Goal: Task Accomplishment & Management: Manage account settings

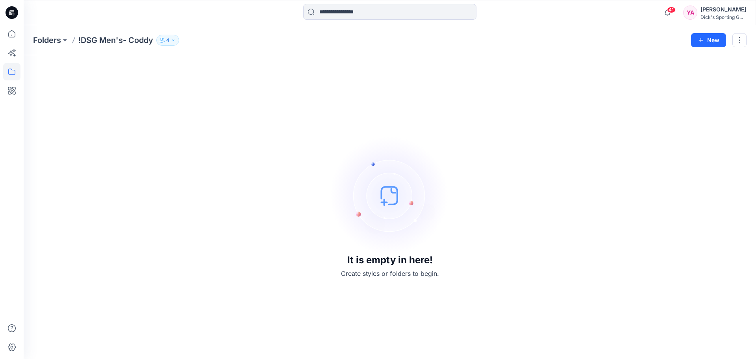
click at [173, 41] on icon "button" at bounding box center [173, 40] width 5 height 5
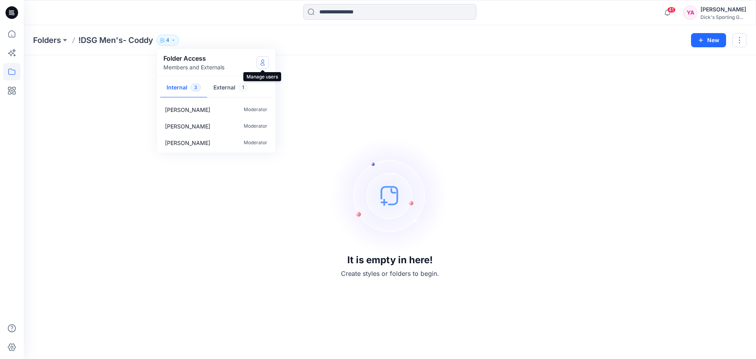
click at [262, 63] on icon "Manage Users" at bounding box center [263, 64] width 4 height 3
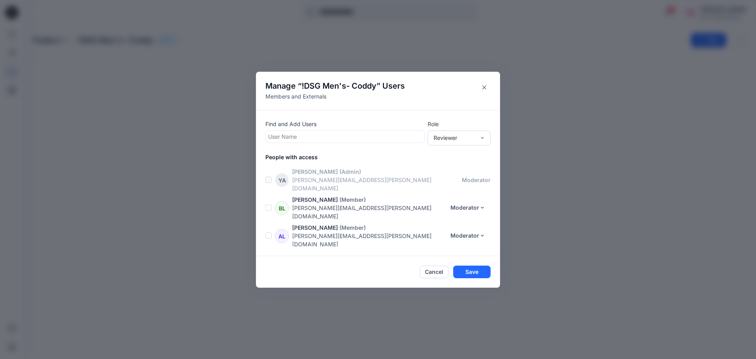
click at [268, 204] on span at bounding box center [269, 207] width 6 height 6
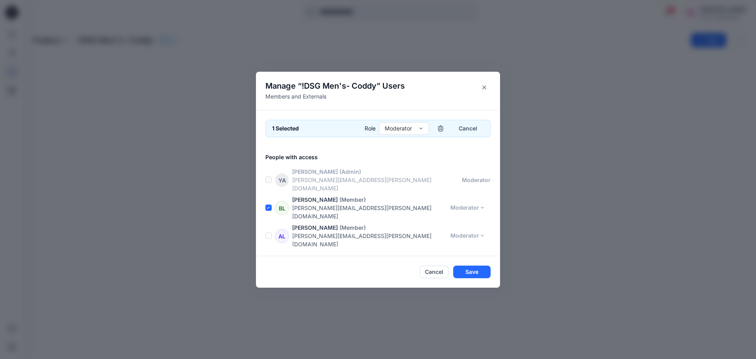
click at [269, 232] on span at bounding box center [269, 235] width 6 height 6
click at [442, 132] on icon "button" at bounding box center [441, 128] width 6 height 6
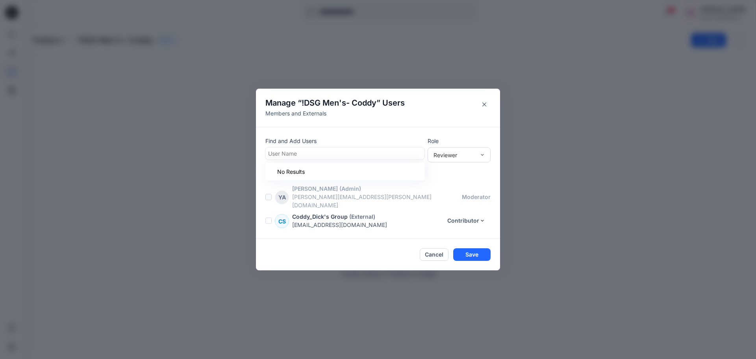
click at [310, 157] on div at bounding box center [345, 154] width 154 height 10
type input "***"
click at [325, 178] on div "[PERSON_NAME]" at bounding box center [345, 172] width 150 height 11
click at [372, 159] on div at bounding box center [373, 154] width 98 height 10
type input "****"
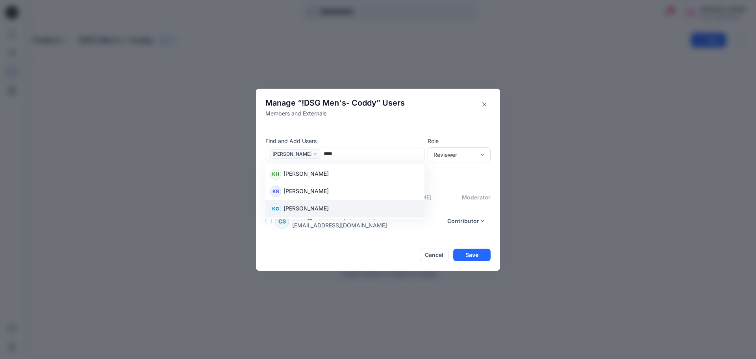
click at [337, 213] on div "KG [PERSON_NAME]" at bounding box center [345, 208] width 150 height 11
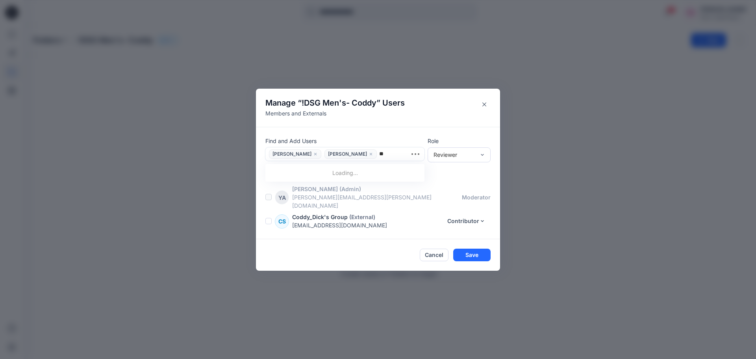
type input "***"
click at [371, 180] on div "EY [PERSON_NAME]" at bounding box center [345, 174] width 150 height 11
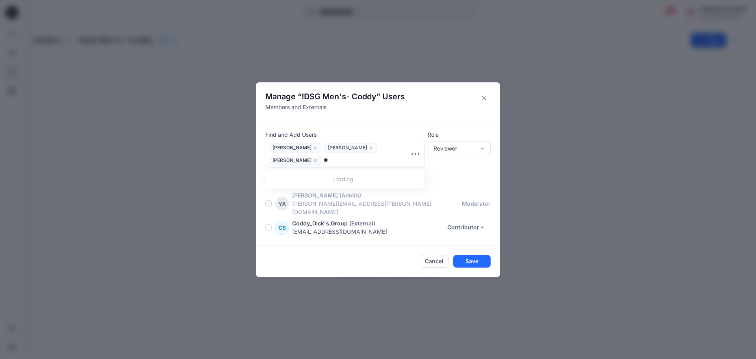
type input "***"
click at [323, 182] on p "[PERSON_NAME]" at bounding box center [306, 181] width 45 height 10
click at [472, 179] on div "Contributor" at bounding box center [459, 178] width 60 height 14
click at [475, 260] on button "Save" at bounding box center [472, 261] width 37 height 13
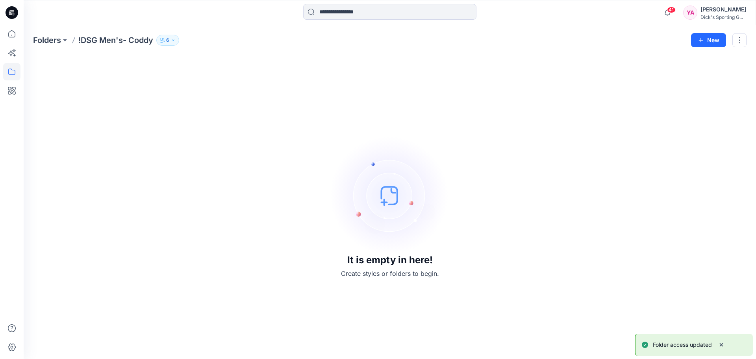
click at [176, 39] on icon "button" at bounding box center [173, 40] width 5 height 5
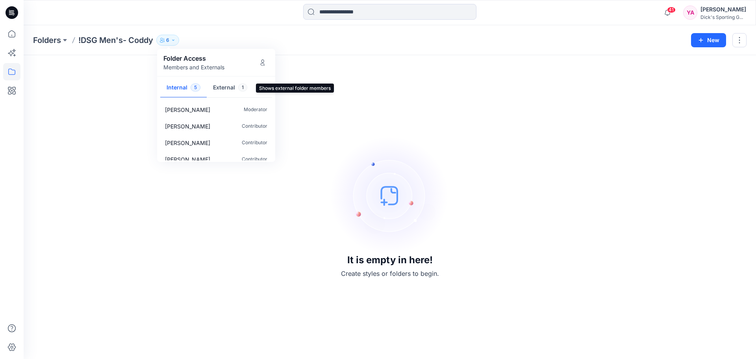
click at [228, 88] on button "External 1" at bounding box center [230, 88] width 47 height 20
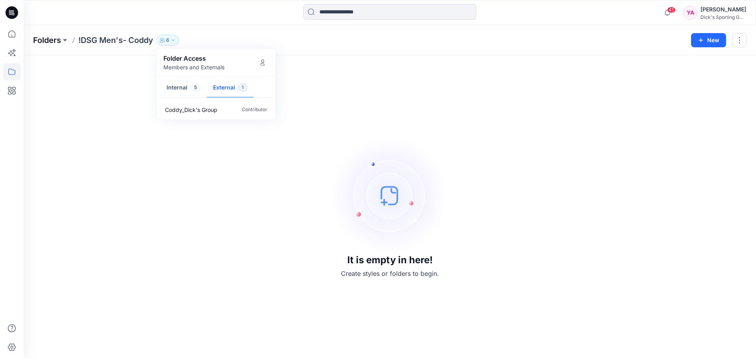
click at [39, 38] on p "Folders" at bounding box center [47, 40] width 28 height 11
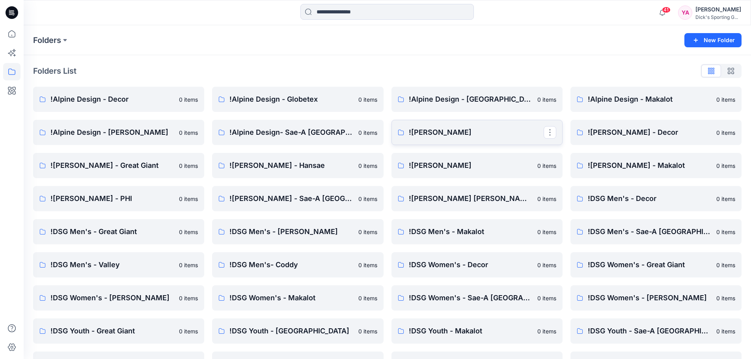
click at [505, 132] on p "![PERSON_NAME]" at bounding box center [476, 132] width 135 height 11
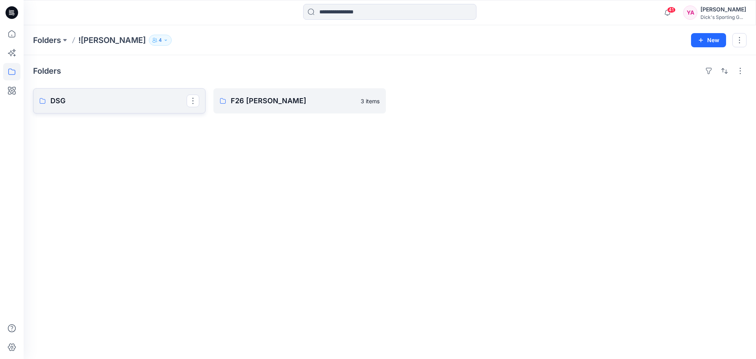
click at [125, 103] on p "DSG" at bounding box center [118, 100] width 136 height 11
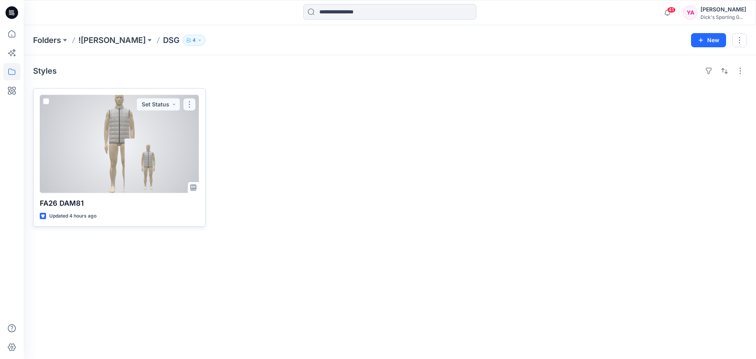
click at [193, 104] on button "button" at bounding box center [189, 104] width 13 height 13
click at [221, 169] on p "Duplicate to..." at bounding box center [217, 166] width 36 height 8
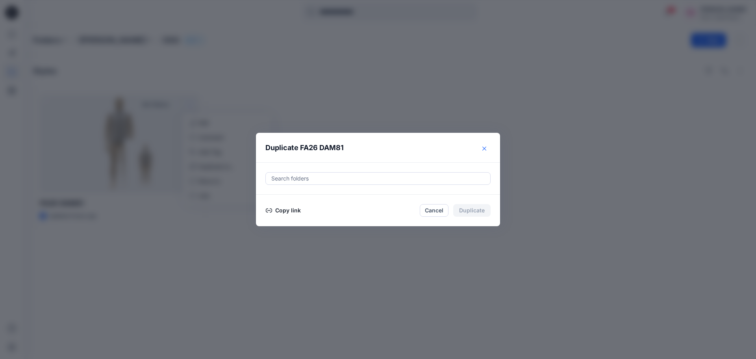
click at [487, 148] on button "Close" at bounding box center [484, 148] width 13 height 13
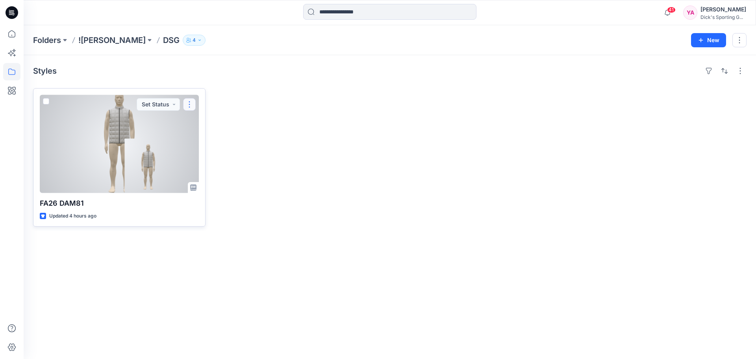
click at [193, 102] on button "button" at bounding box center [189, 104] width 13 height 13
click at [211, 182] on p "Move to" at bounding box center [209, 181] width 21 height 8
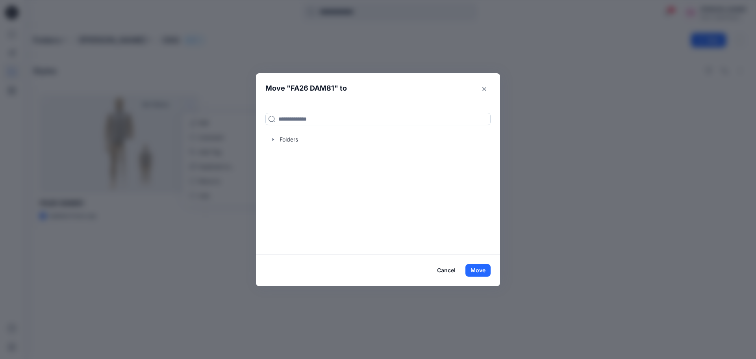
click at [310, 118] on input at bounding box center [378, 119] width 225 height 13
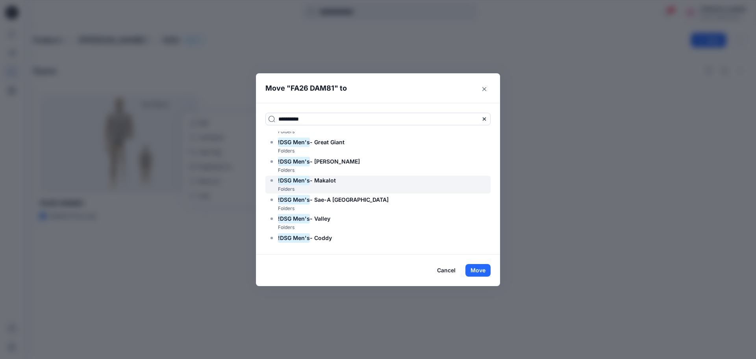
scroll to position [19, 0]
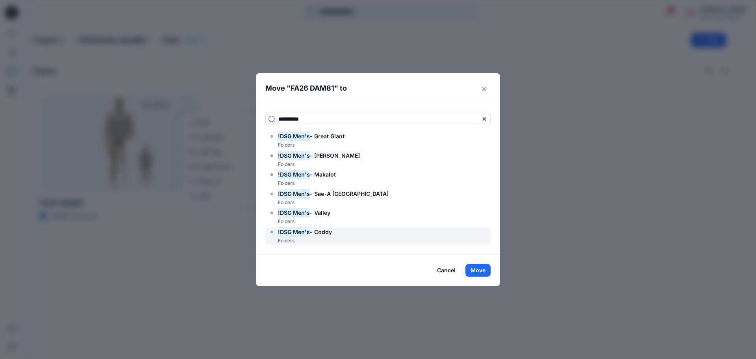
type input "**********"
click at [300, 232] on mark "!DSG Men's" at bounding box center [294, 232] width 32 height 11
click at [480, 273] on button "Move" at bounding box center [478, 270] width 25 height 13
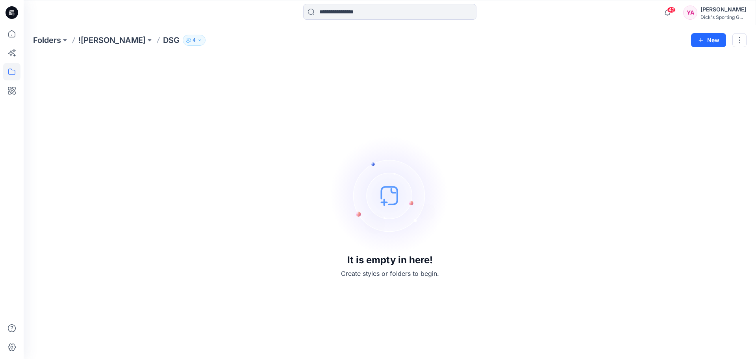
click at [189, 41] on button "4" at bounding box center [194, 40] width 23 height 11
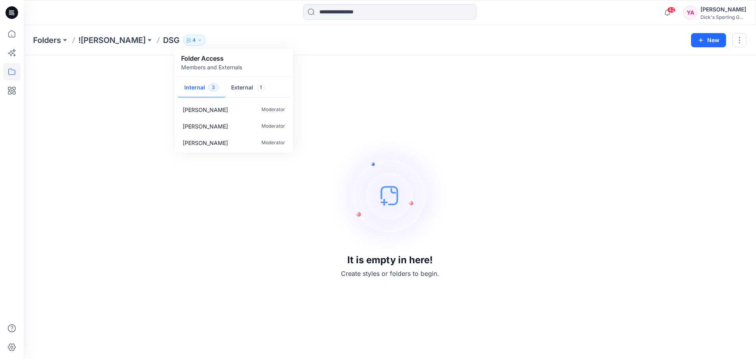
click at [340, 75] on div "It is empty in here! Create styles or folders to begin." at bounding box center [390, 207] width 714 height 285
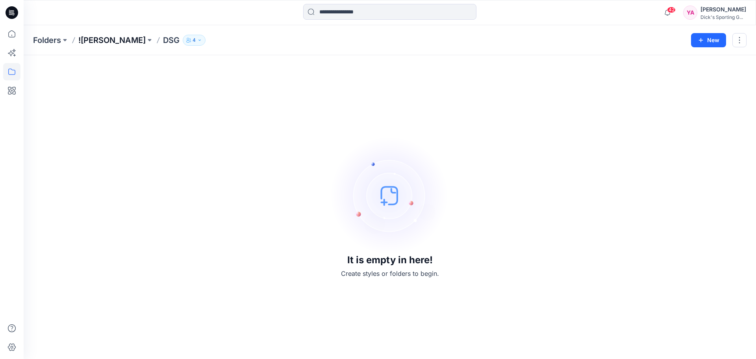
click at [121, 43] on p "![PERSON_NAME]" at bounding box center [111, 40] width 67 height 11
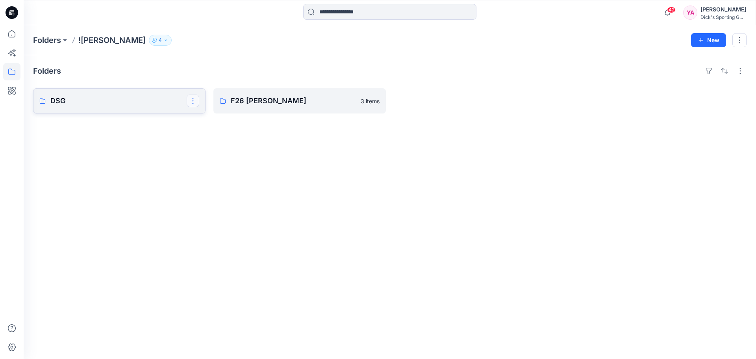
click at [195, 100] on button "button" at bounding box center [193, 101] width 13 height 13
click at [7, 67] on icon at bounding box center [11, 71] width 17 height 17
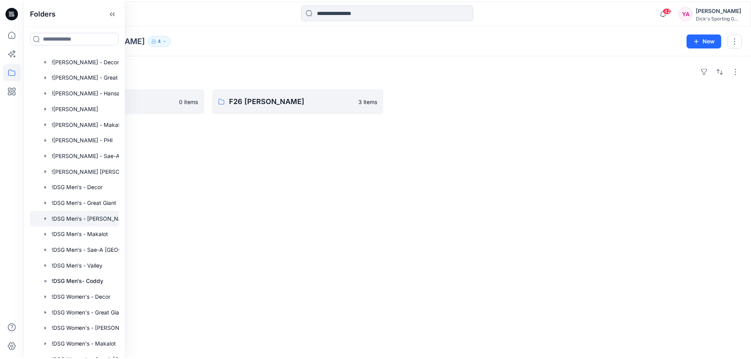
scroll to position [158, 0]
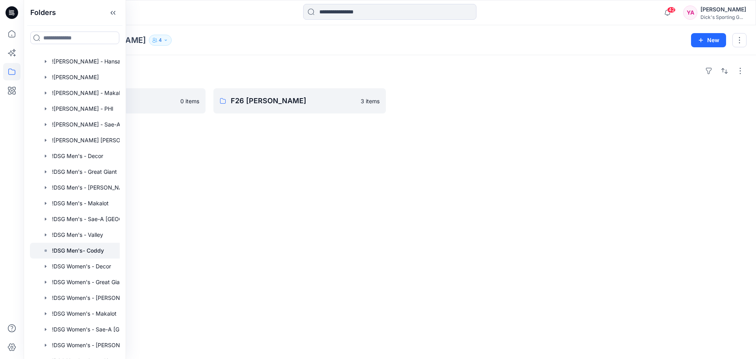
click at [61, 251] on p "!DSG Men's- Coddy" at bounding box center [78, 250] width 52 height 9
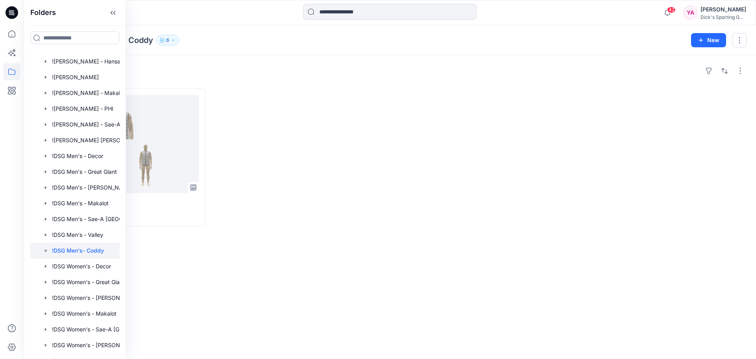
click at [193, 52] on div "Folders !DSG Men's- Coddy 6 Folder Access Members and Externals Internal 5 Exte…" at bounding box center [390, 40] width 733 height 30
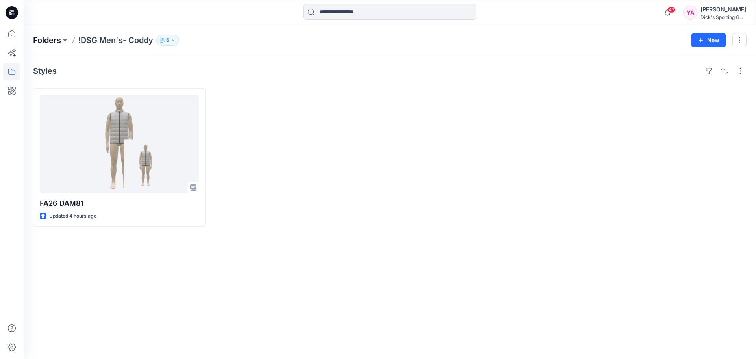
click at [57, 37] on p "Folders" at bounding box center [47, 40] width 28 height 11
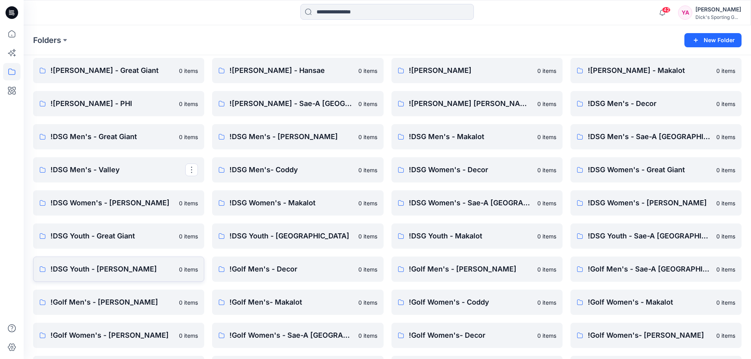
scroll to position [118, 0]
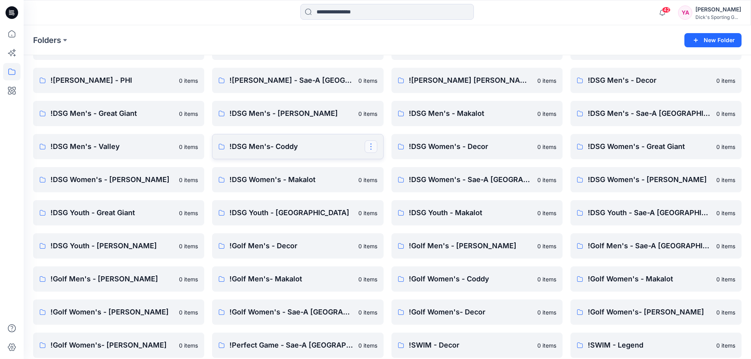
click at [373, 146] on button "button" at bounding box center [370, 146] width 13 height 13
click at [385, 165] on p "Edit" at bounding box center [385, 165] width 10 height 8
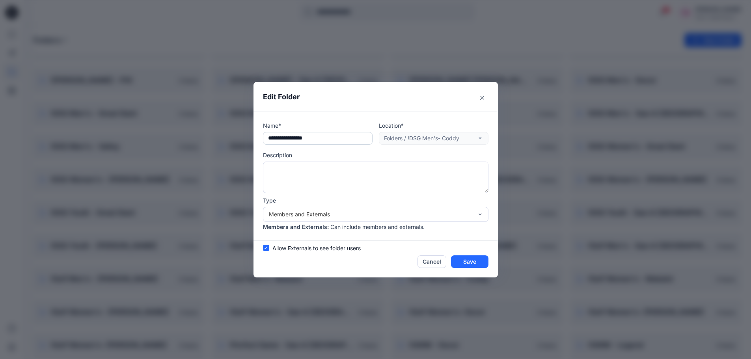
click at [300, 137] on input "**********" at bounding box center [318, 138] width 110 height 13
click at [301, 138] on input "**********" at bounding box center [318, 138] width 110 height 13
type input "**********"
click at [464, 263] on button "Save" at bounding box center [469, 261] width 37 height 13
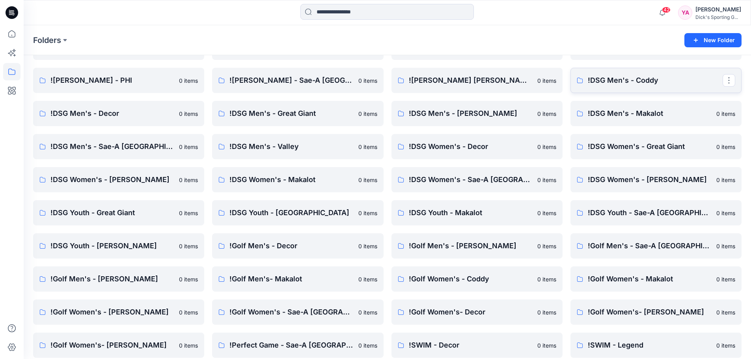
click at [619, 76] on p "!DSG Men's - Coddy" at bounding box center [654, 80] width 135 height 11
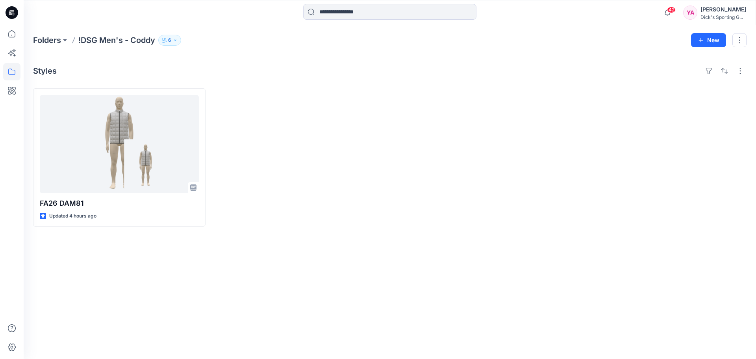
click at [402, 113] on div at bounding box center [480, 157] width 173 height 138
click at [20, 32] on icon at bounding box center [11, 33] width 17 height 17
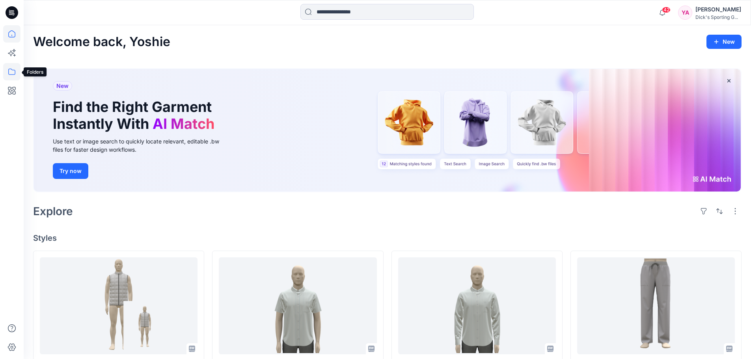
click at [10, 71] on icon at bounding box center [11, 71] width 17 height 17
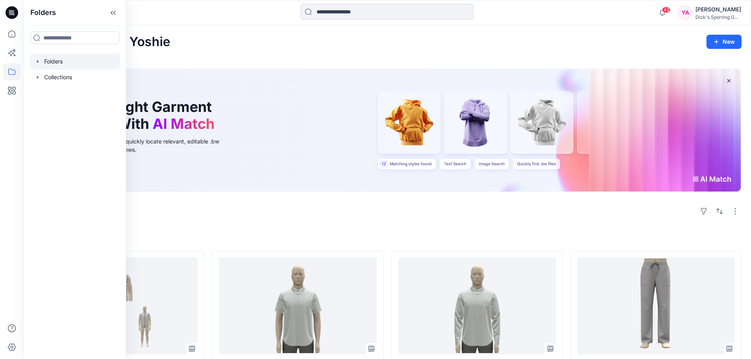
click at [86, 57] on div at bounding box center [75, 62] width 90 height 16
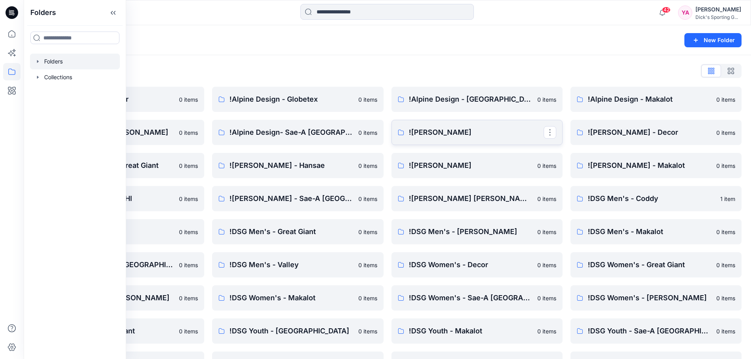
click at [464, 136] on p "![PERSON_NAME]" at bounding box center [476, 132] width 135 height 11
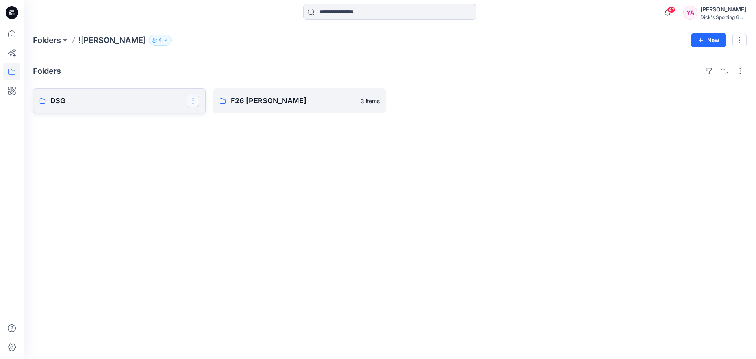
click at [193, 104] on button "button" at bounding box center [193, 101] width 13 height 13
click at [213, 150] on p "[PERSON_NAME]" at bounding box center [225, 152] width 45 height 8
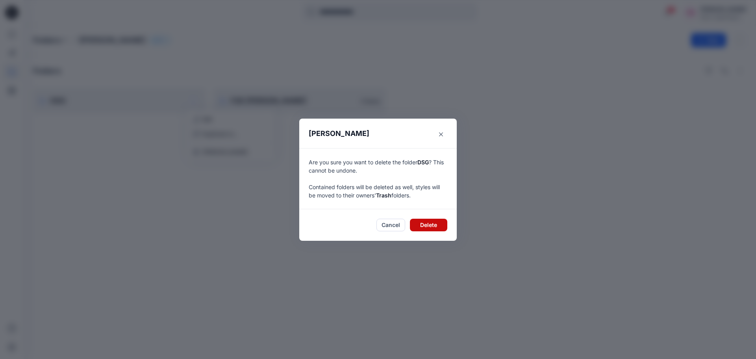
click at [431, 224] on button "Delete" at bounding box center [428, 225] width 37 height 13
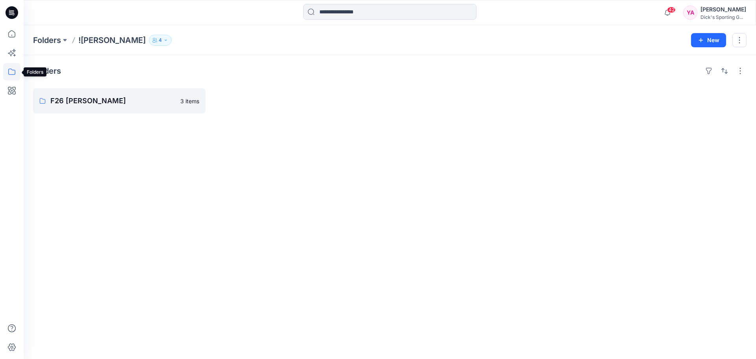
click at [15, 69] on icon at bounding box center [11, 71] width 17 height 17
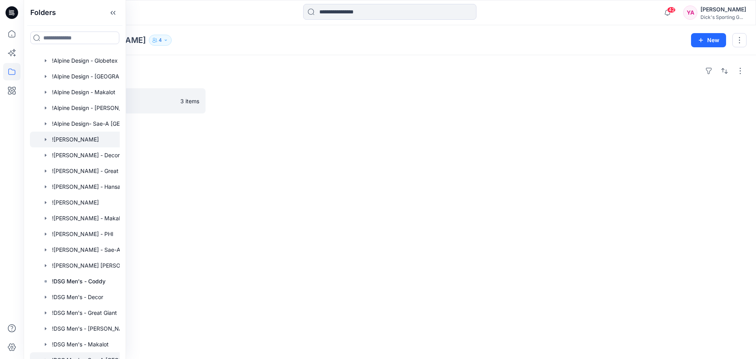
scroll to position [79, 0]
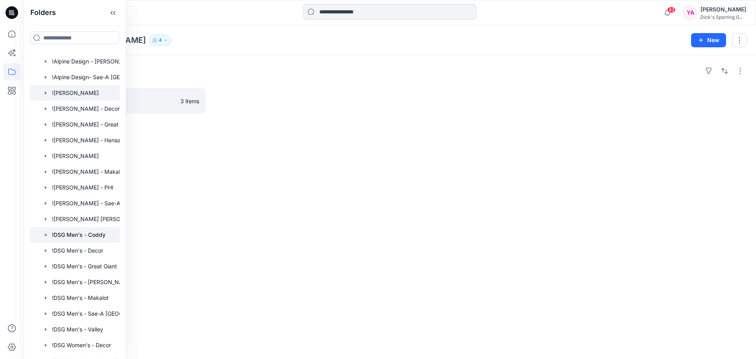
click at [86, 236] on p "!DSG Men's - Coddy" at bounding box center [79, 234] width 54 height 9
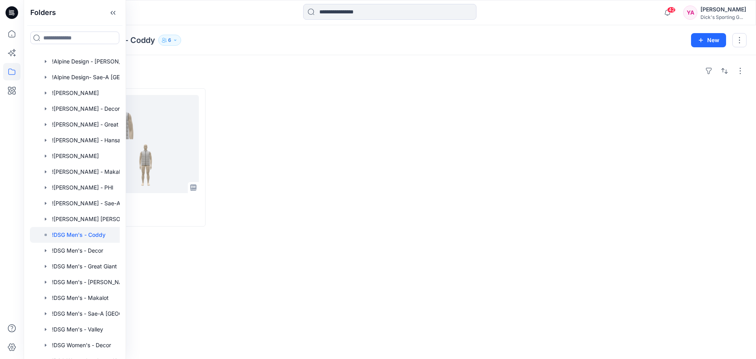
click at [271, 139] on div at bounding box center [300, 157] width 173 height 138
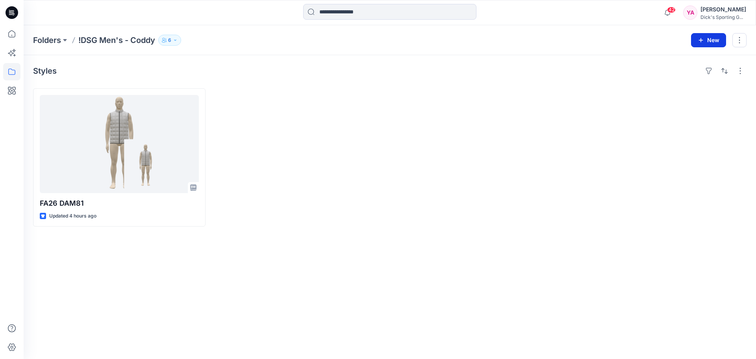
click at [716, 38] on button "New" at bounding box center [708, 40] width 35 height 14
click at [689, 73] on p "New Folder" at bounding box center [685, 75] width 29 height 8
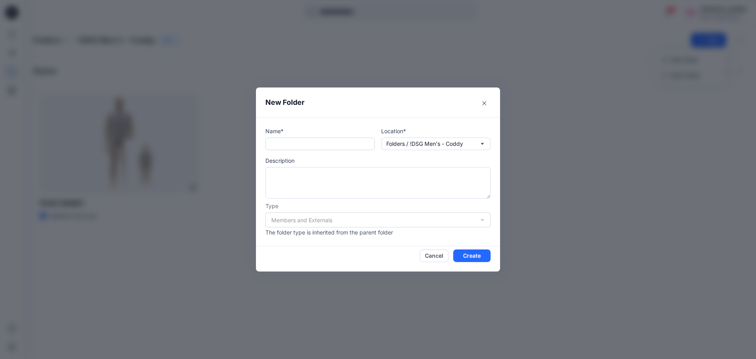
click at [312, 141] on input "text" at bounding box center [321, 144] width 110 height 13
type input "**********"
click at [474, 258] on button "Create" at bounding box center [472, 255] width 37 height 13
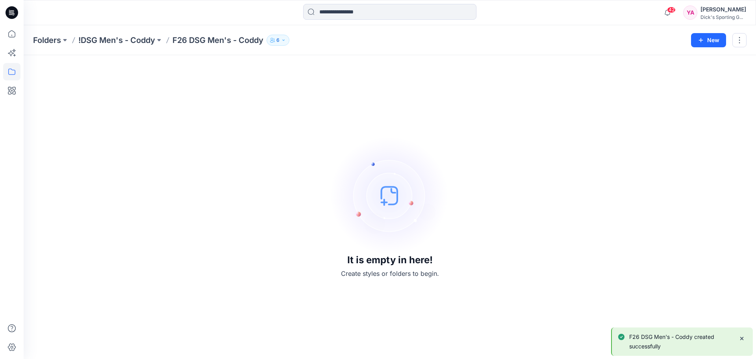
click at [134, 39] on p "!DSG Men's - Coddy" at bounding box center [116, 40] width 77 height 11
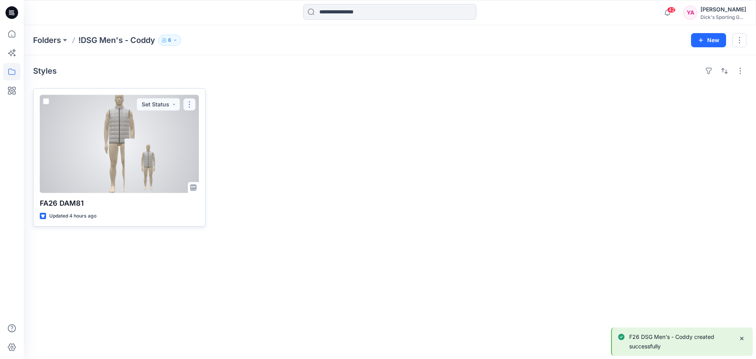
click at [190, 103] on button "button" at bounding box center [189, 104] width 13 height 13
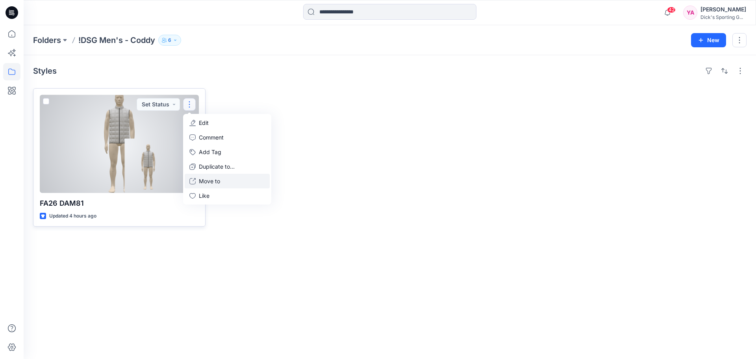
click at [221, 181] on button "Move to" at bounding box center [227, 181] width 85 height 15
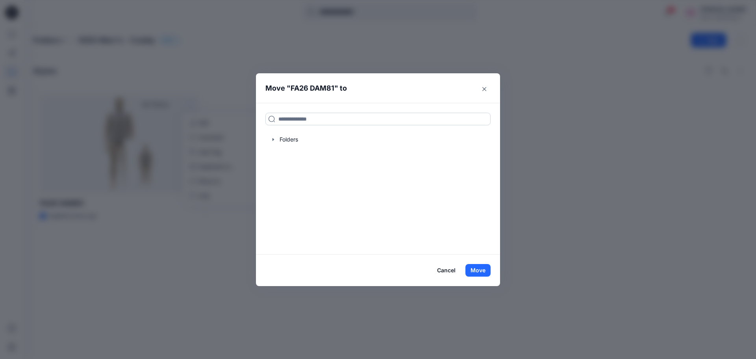
click at [327, 123] on input at bounding box center [378, 119] width 225 height 13
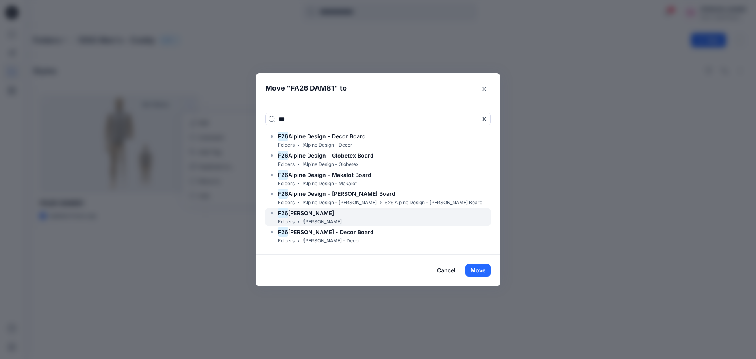
type input "***"
click at [305, 214] on span "[PERSON_NAME]" at bounding box center [311, 213] width 46 height 7
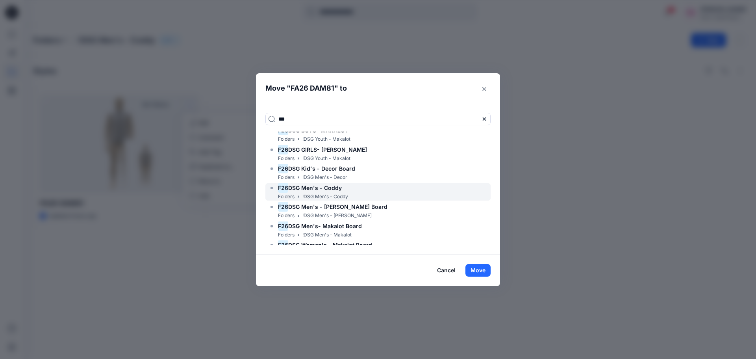
scroll to position [197, 0]
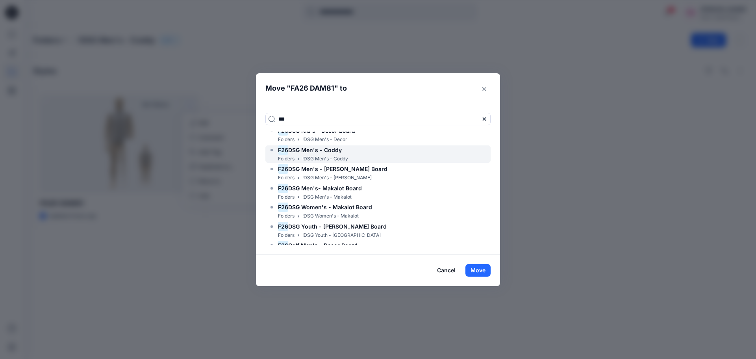
click at [299, 152] on span "DSG Men's - Coddy" at bounding box center [315, 150] width 54 height 7
click at [486, 267] on button "Move" at bounding box center [478, 270] width 25 height 13
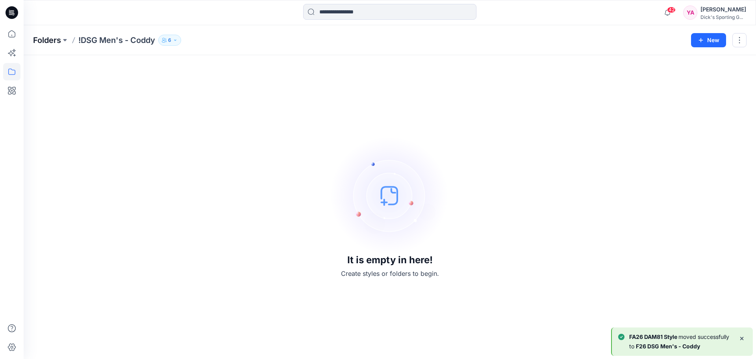
click at [56, 38] on p "Folders" at bounding box center [47, 40] width 28 height 11
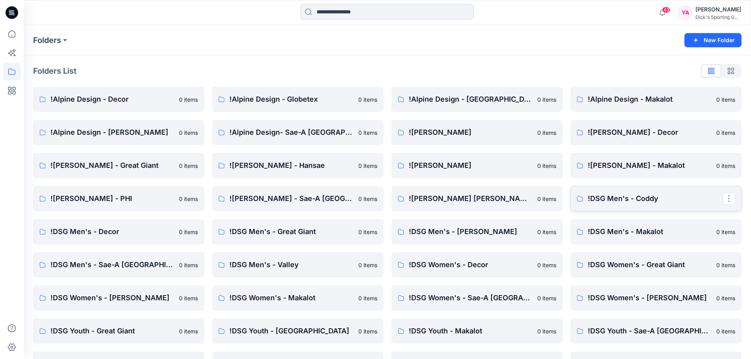
click at [600, 197] on p "!DSG Men's - Coddy" at bounding box center [654, 198] width 135 height 11
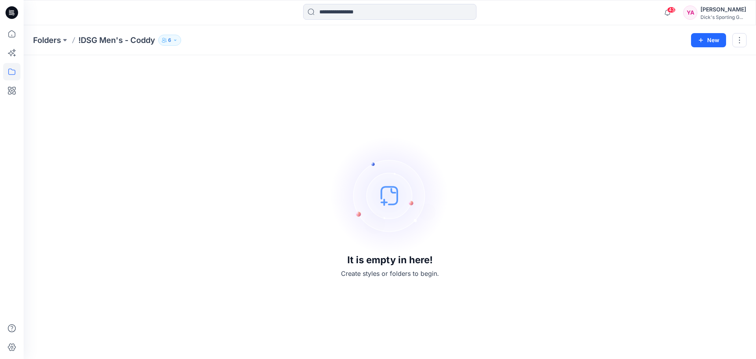
click at [144, 41] on p "!DSG Men's - Coddy" at bounding box center [116, 40] width 77 height 11
click at [203, 42] on div "Folders !DSG Men's - Coddy 6" at bounding box center [359, 40] width 652 height 11
click at [41, 41] on p "Folders" at bounding box center [47, 40] width 28 height 11
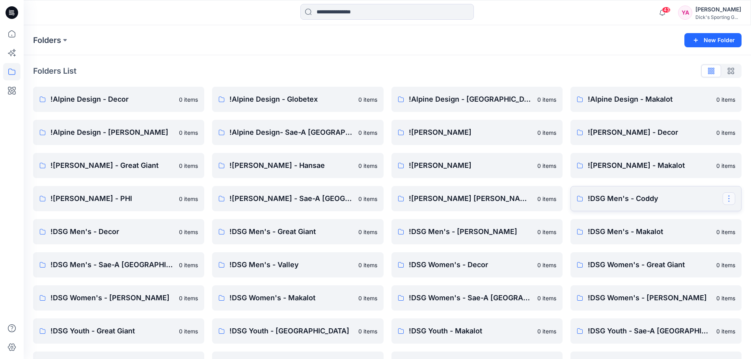
click at [727, 199] on button "button" at bounding box center [728, 198] width 13 height 13
click at [636, 190] on link "!DSG Men's - Coddy Edit Duplicate to... Manage Users Delete Folder" at bounding box center [655, 198] width 171 height 25
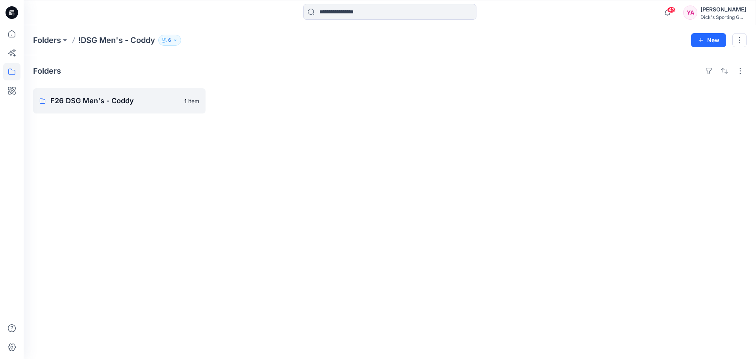
click at [211, 137] on div "Folders F26 DSG Men's - Coddy 1 item" at bounding box center [390, 207] width 733 height 304
click at [129, 104] on p "F26 DSG Men's - Coddy" at bounding box center [118, 100] width 136 height 11
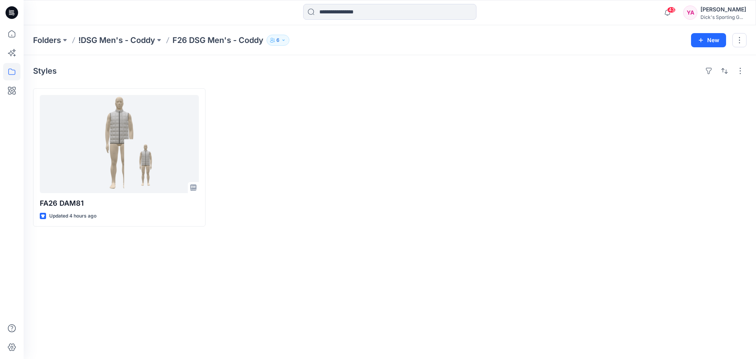
click at [362, 127] on div at bounding box center [300, 157] width 173 height 138
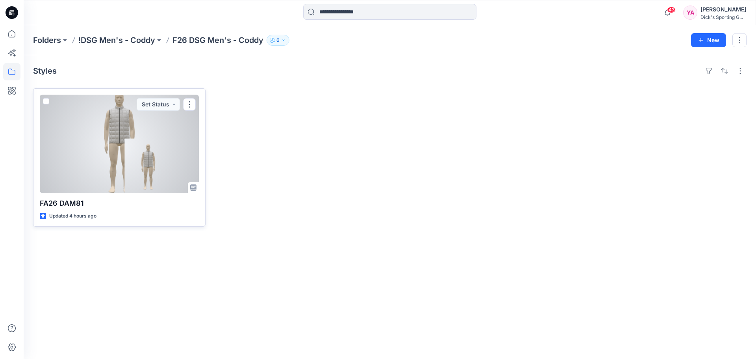
click at [159, 146] on div at bounding box center [119, 144] width 159 height 98
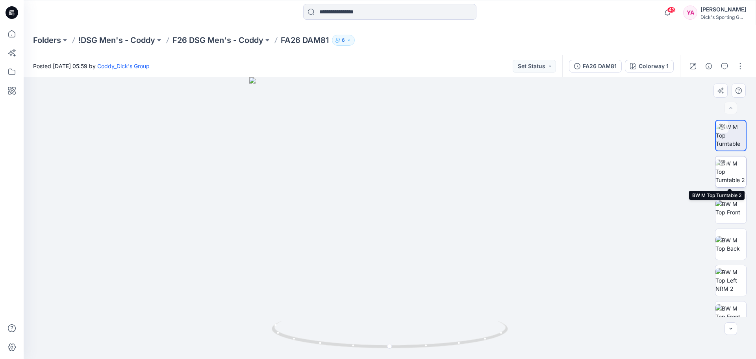
click at [718, 175] on img at bounding box center [731, 171] width 31 height 25
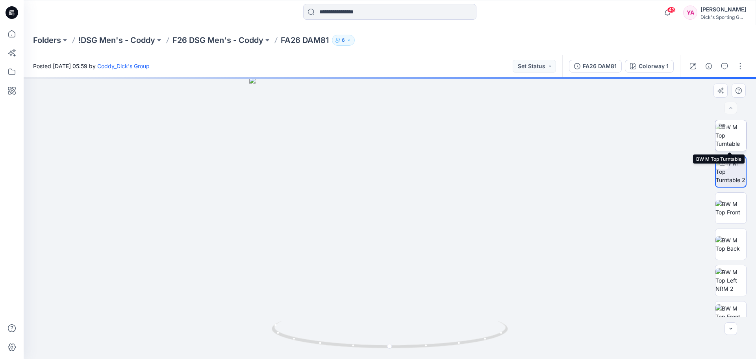
click at [720, 144] on img at bounding box center [731, 135] width 31 height 25
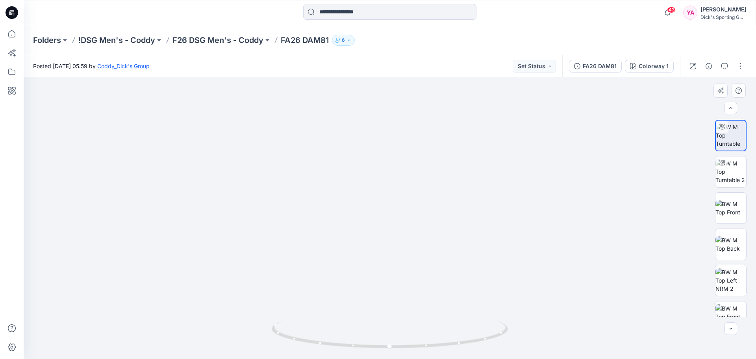
scroll to position [52, 0]
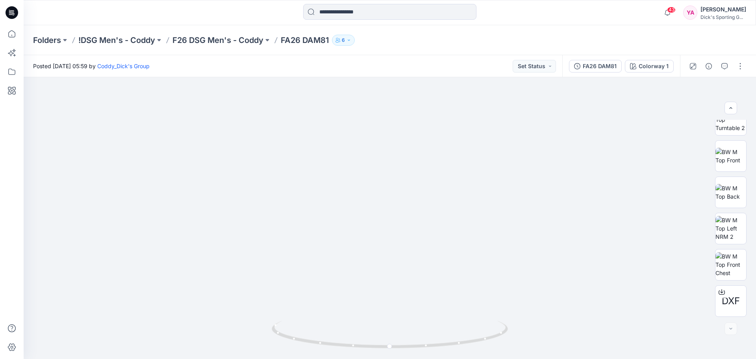
drag, startPoint x: 416, startPoint y: 116, endPoint x: 411, endPoint y: 46, distance: 69.9
click at [411, 46] on div "Folders !DSG Men's - Coddy F26 DSG Men's - Coddy FA26 DAM81 6 Posted [DATE] 05:…" at bounding box center [390, 192] width 733 height 334
click at [580, 241] on img at bounding box center [390, 109] width 576 height 499
drag, startPoint x: 562, startPoint y: 242, endPoint x: 556, endPoint y: 244, distance: 6.5
click at [556, 244] on img at bounding box center [390, 110] width 576 height 498
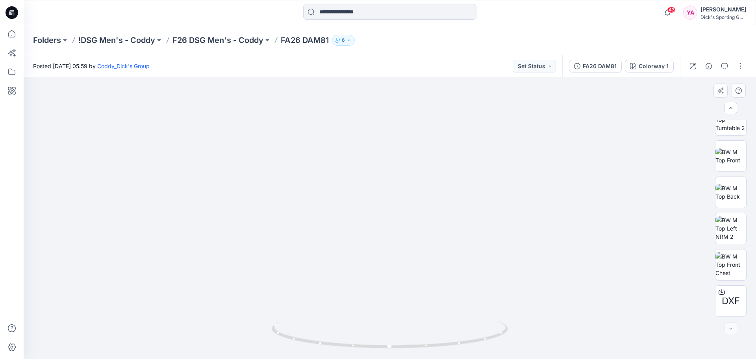
drag, startPoint x: 383, startPoint y: 125, endPoint x: 416, endPoint y: 306, distance: 183.4
click at [416, 306] on img at bounding box center [389, 214] width 539 height 290
click at [532, 222] on img at bounding box center [390, 217] width 318 height 283
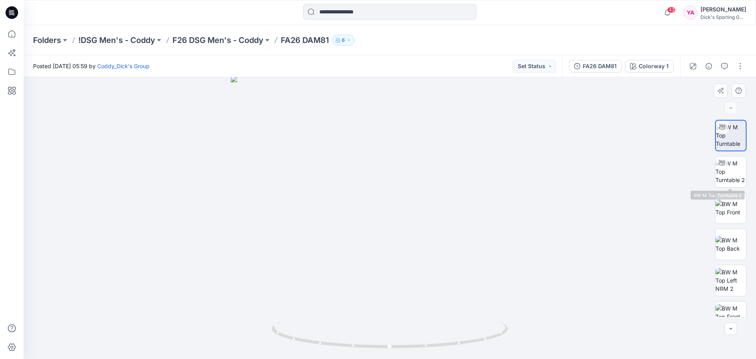
click at [550, 174] on div at bounding box center [390, 218] width 733 height 282
click at [148, 178] on div at bounding box center [390, 218] width 733 height 282
click at [605, 199] on div at bounding box center [390, 218] width 733 height 282
click at [717, 213] on img at bounding box center [731, 208] width 31 height 17
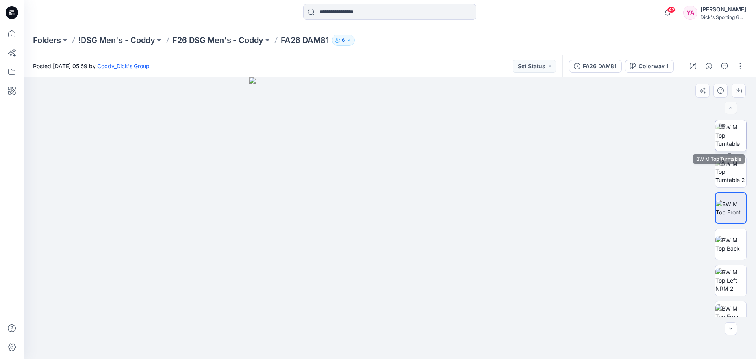
click at [726, 135] on img at bounding box center [731, 135] width 31 height 25
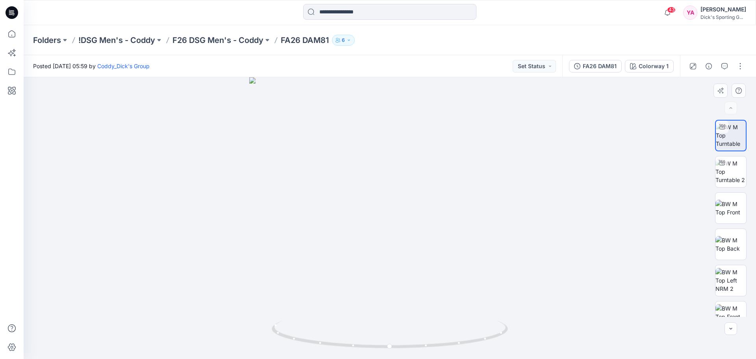
click at [389, 236] on div at bounding box center [390, 218] width 733 height 282
click at [434, 236] on div at bounding box center [390, 218] width 733 height 282
click at [490, 190] on div at bounding box center [390, 218] width 733 height 282
click at [481, 174] on div at bounding box center [390, 218] width 733 height 282
click at [580, 66] on icon "button" at bounding box center [577, 66] width 6 height 6
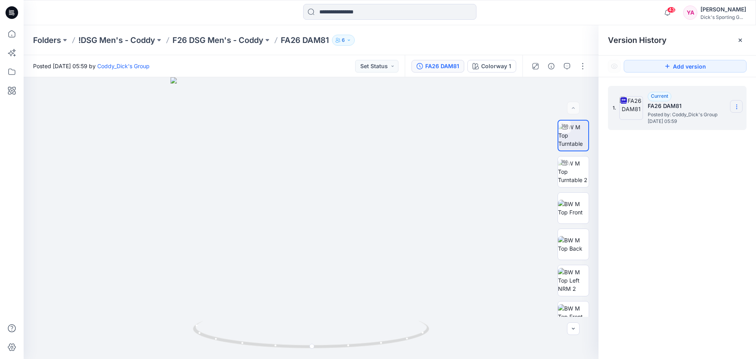
click at [737, 106] on icon at bounding box center [737, 107] width 6 height 6
click at [704, 122] on span "Download Source BW File" at bounding box center [697, 121] width 66 height 9
